Goal: Check status: Check status

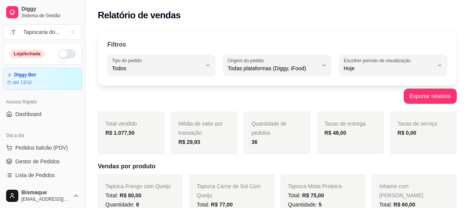
select select "ALL"
select select "0"
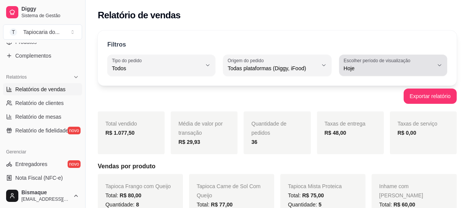
click at [416, 58] on div "Hoje" at bounding box center [389, 65] width 90 height 15
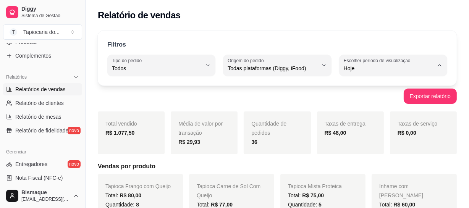
click at [364, 102] on span "Ontem" at bounding box center [389, 98] width 85 height 7
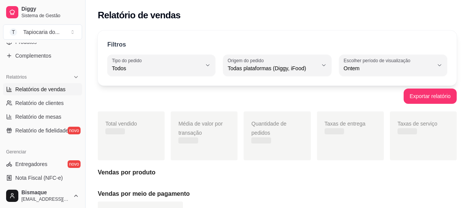
type input "1"
select select "1"
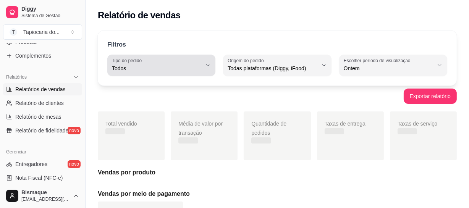
click at [207, 67] on icon "button" at bounding box center [208, 65] width 6 height 6
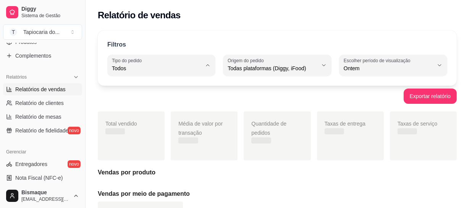
click at [119, 99] on span "Entrega" at bounding box center [157, 98] width 85 height 7
type input "DELIVERY"
select select "DELIVERY"
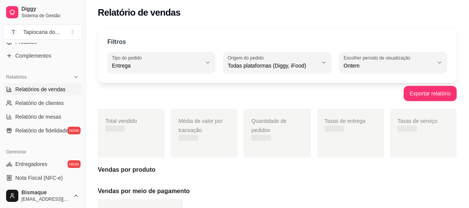
scroll to position [0, 0]
